Goal: Check status: Check status

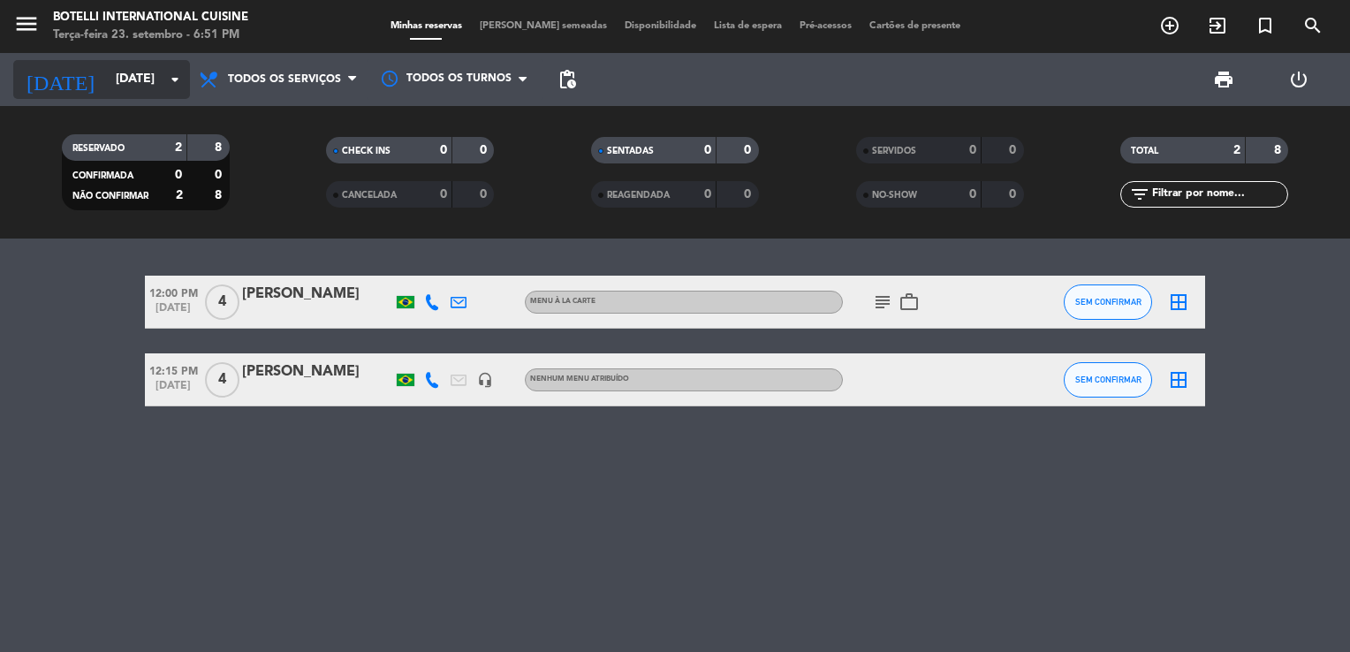
click at [107, 78] on input "[DATE]" at bounding box center [191, 80] width 168 height 32
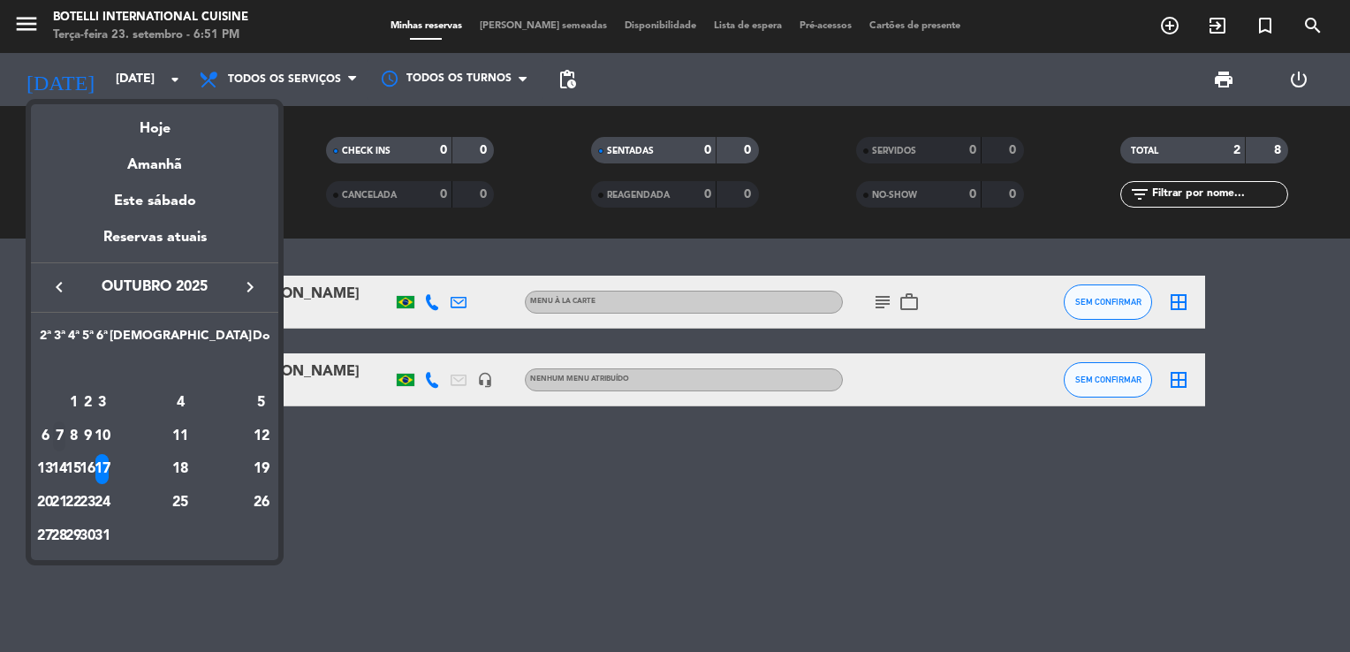
click at [66, 436] on div "7" at bounding box center [59, 436] width 13 height 30
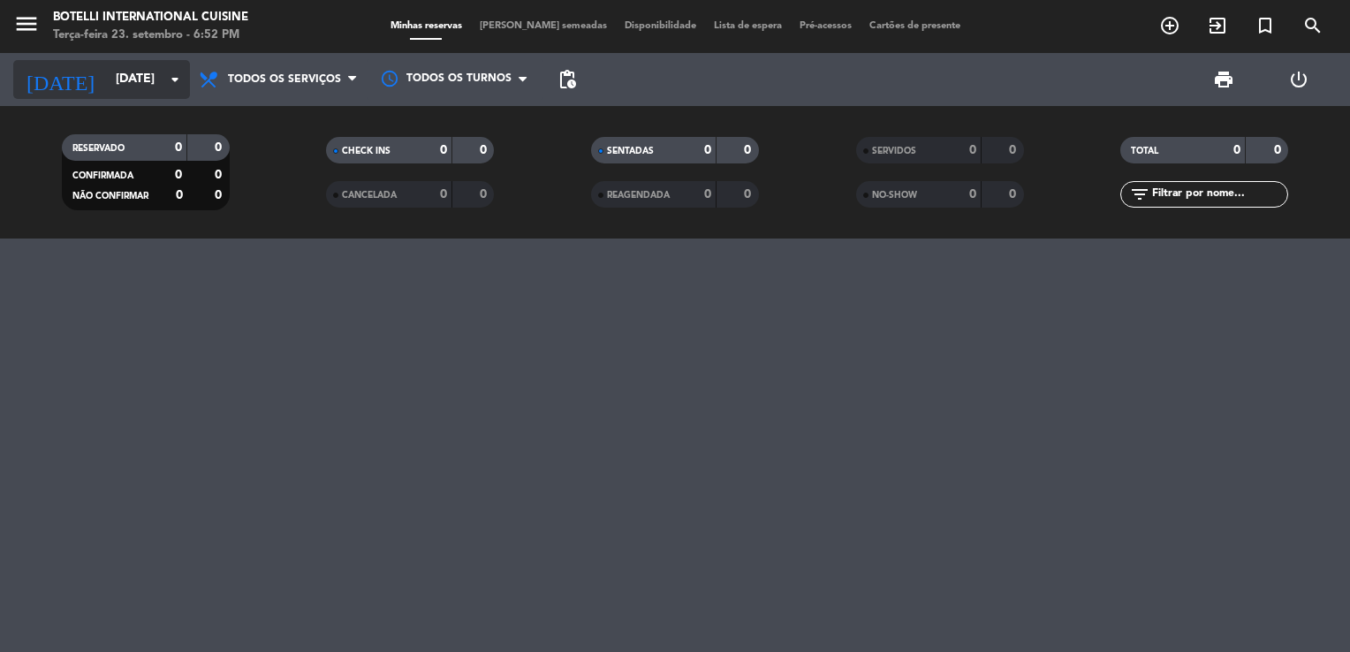
click at [128, 79] on input "[DATE]" at bounding box center [191, 80] width 168 height 32
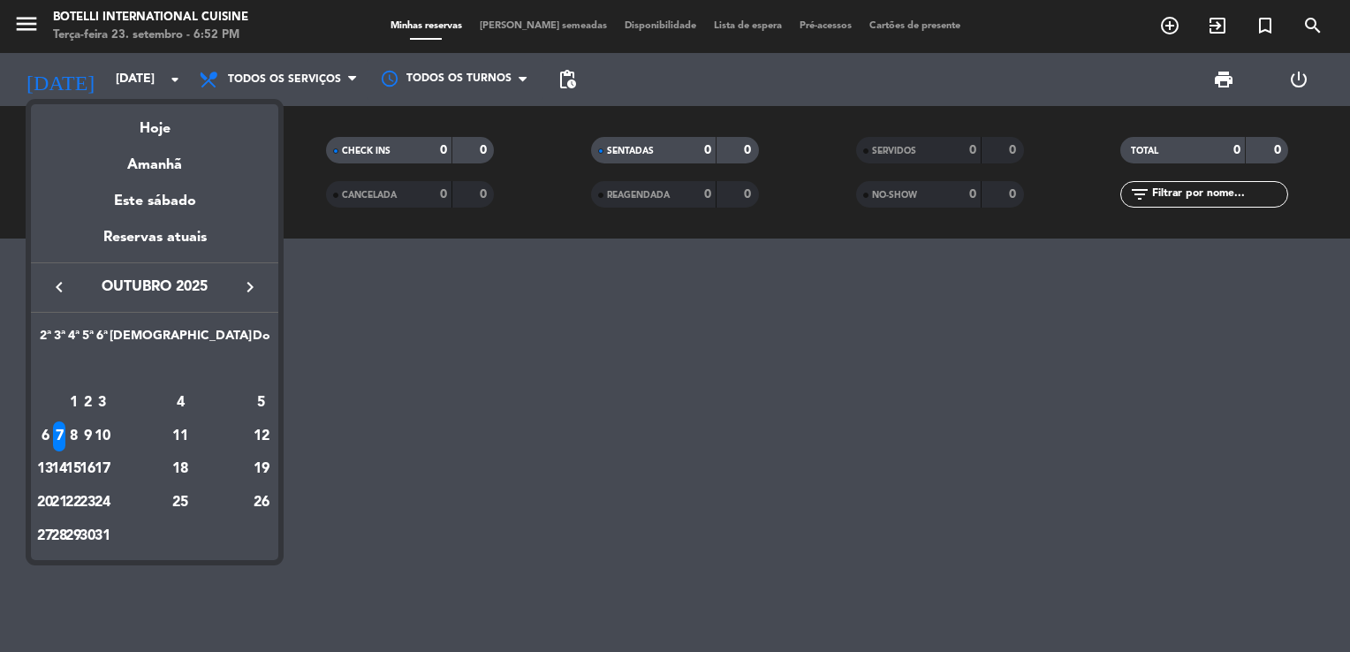
click at [57, 282] on icon "keyboard_arrow_left" at bounding box center [59, 286] width 21 height 21
click at [218, 503] on div "27" at bounding box center [181, 503] width 128 height 30
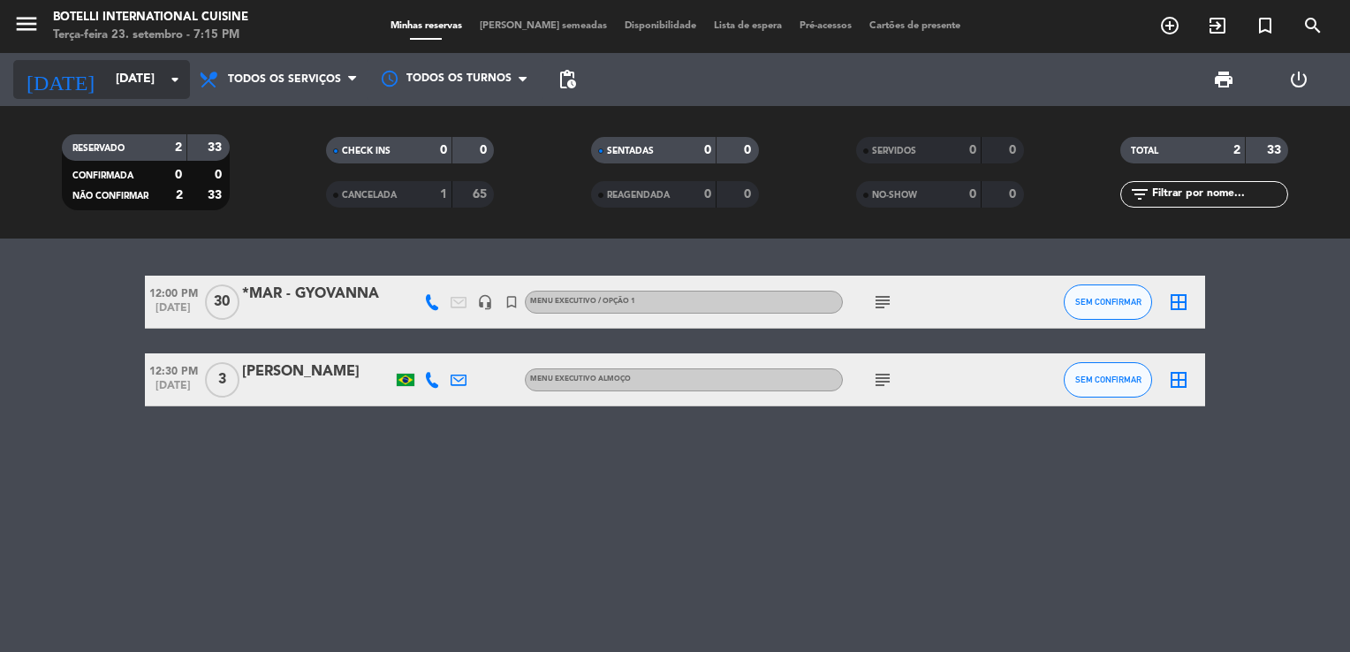
click at [152, 65] on input "[DATE]" at bounding box center [191, 80] width 168 height 32
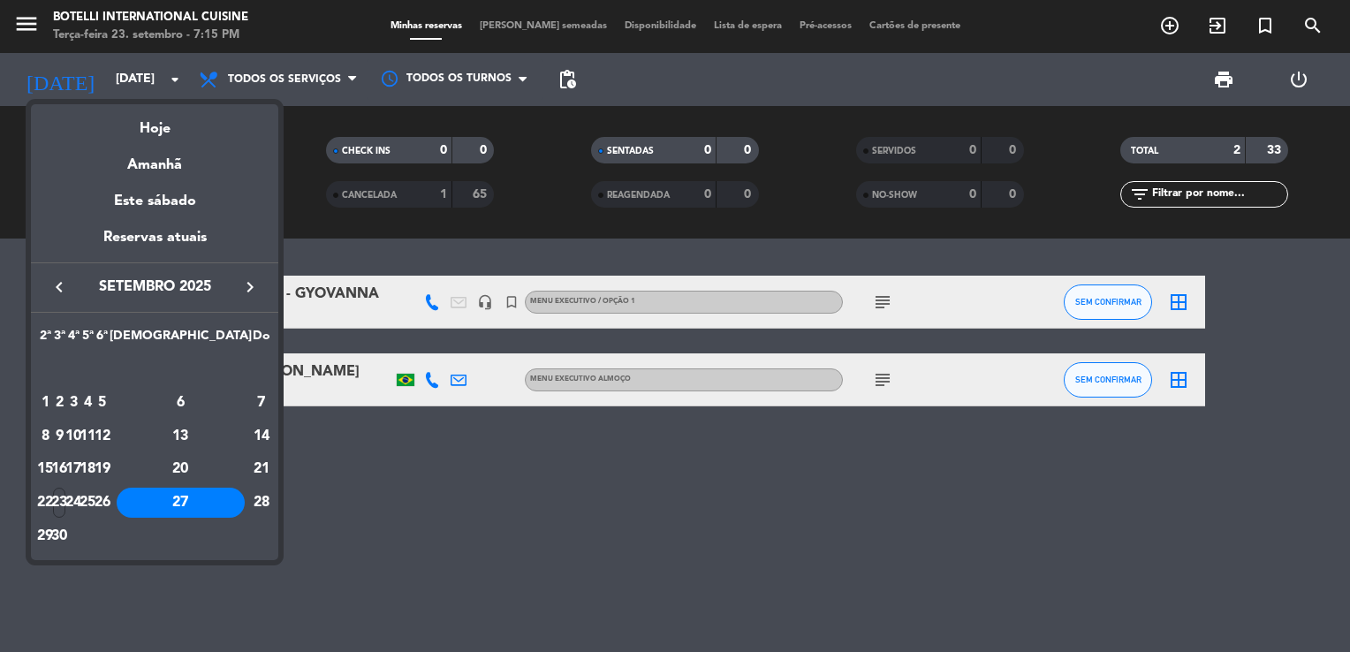
click at [244, 274] on div "keyboard_arrow_left [DATE] keyboard_arrow_right" at bounding box center [154, 286] width 247 height 49
click at [249, 291] on icon "keyboard_arrow_right" at bounding box center [249, 286] width 21 height 21
click at [226, 452] on td "18" at bounding box center [181, 469] width 142 height 34
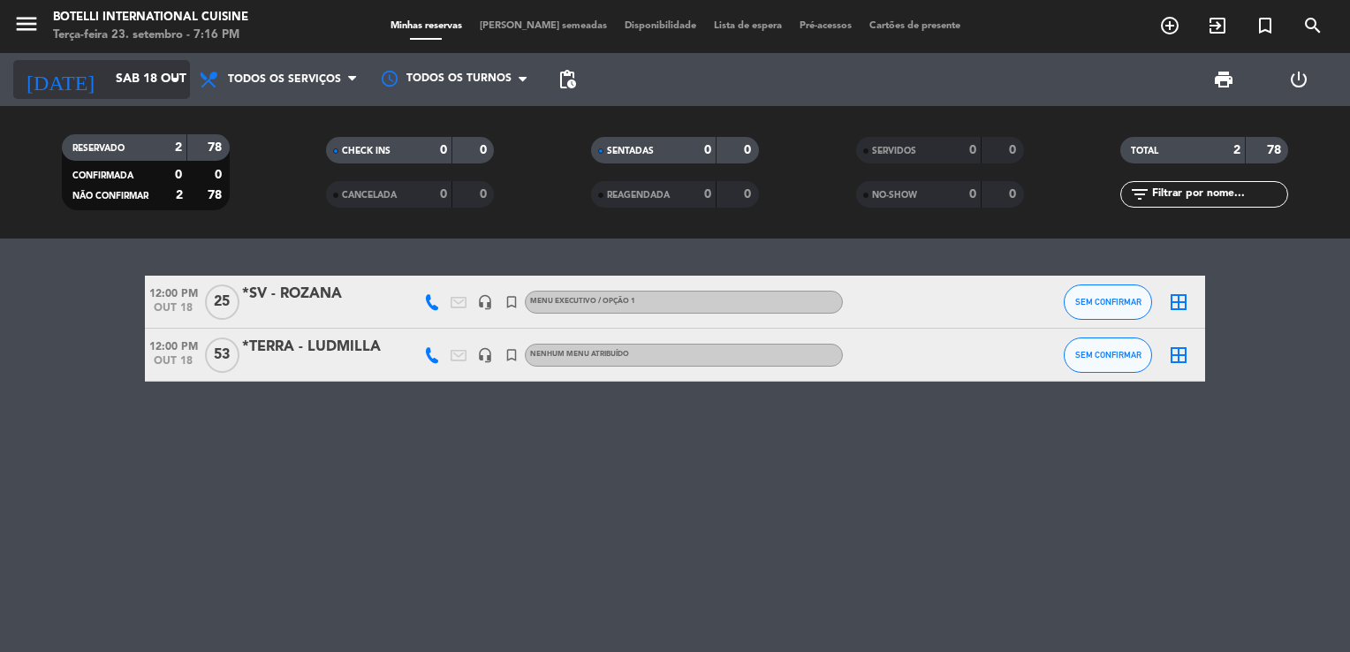
click at [119, 75] on input "Sáb 18 out" at bounding box center [191, 80] width 168 height 32
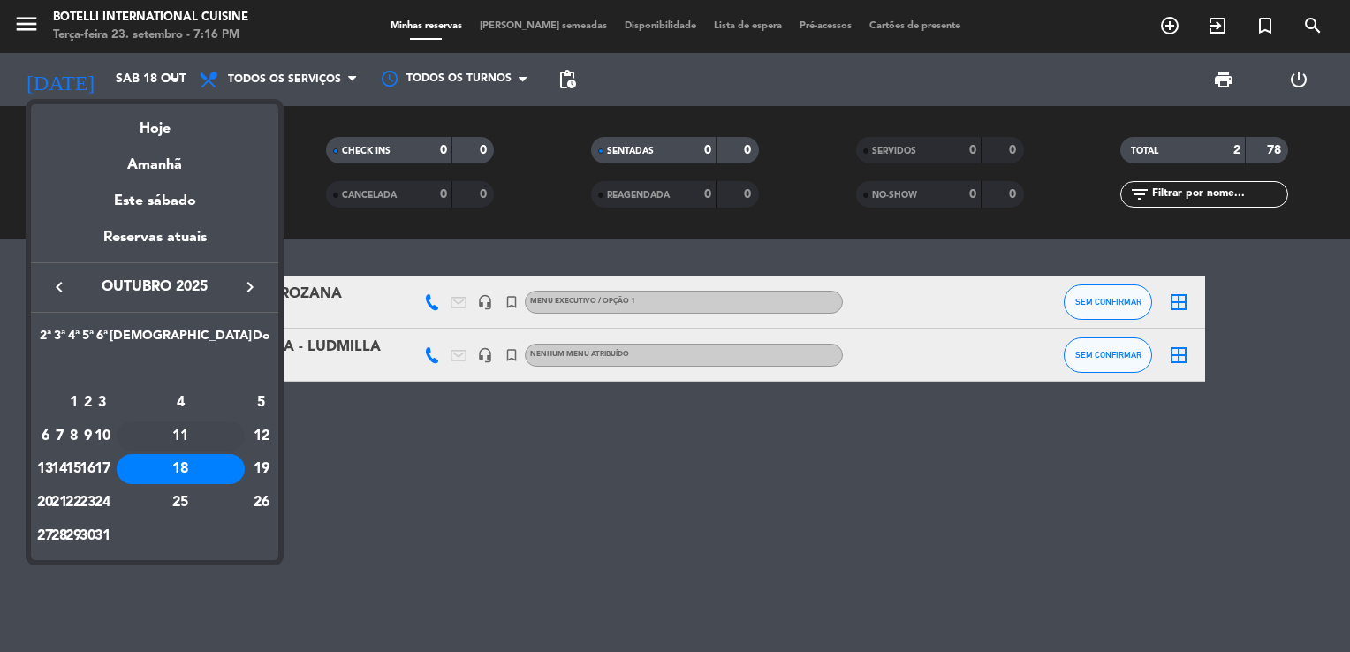
click at [226, 434] on div "11" at bounding box center [181, 436] width 128 height 30
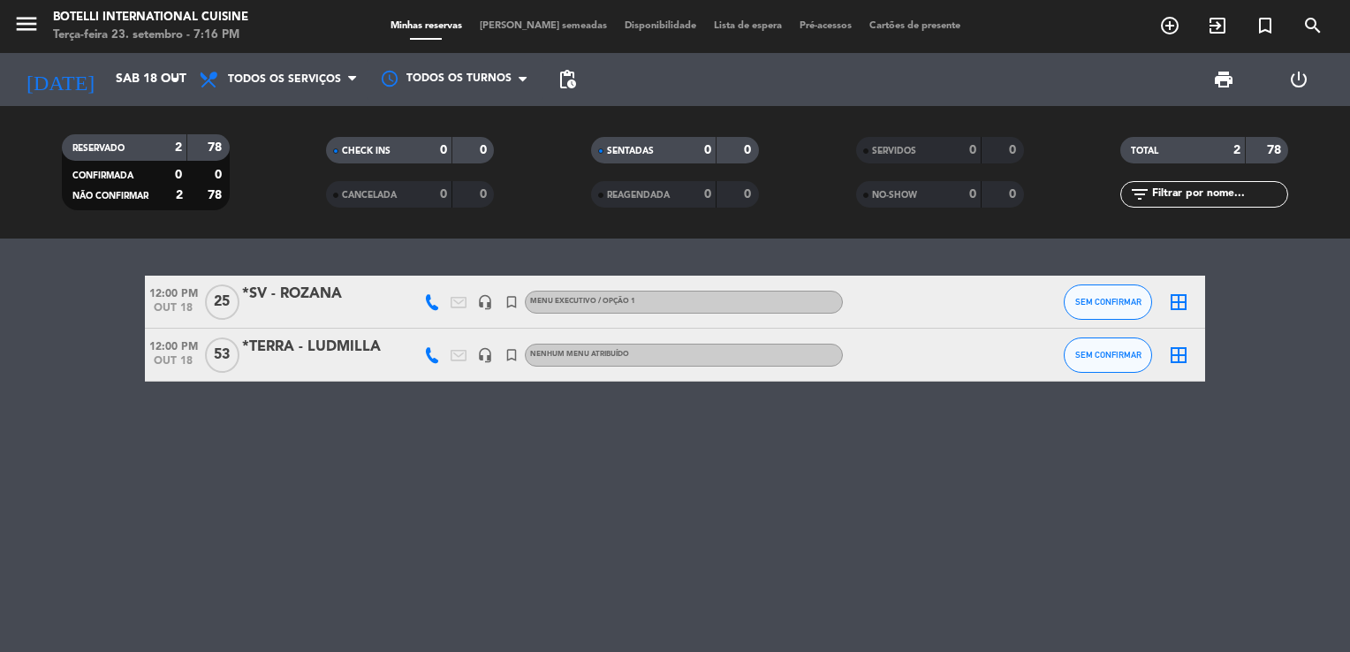
type input "[DATE]"
